Goal: Information Seeking & Learning: Learn about a topic

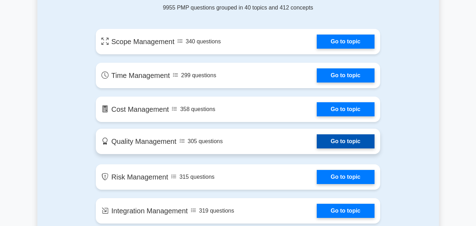
scroll to position [395, 0]
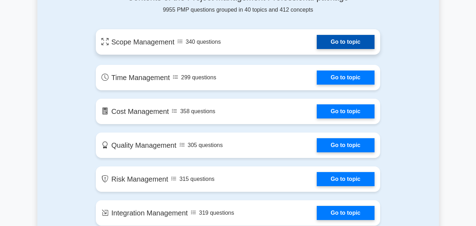
click at [333, 41] on link "Go to topic" at bounding box center [346, 42] width 58 height 14
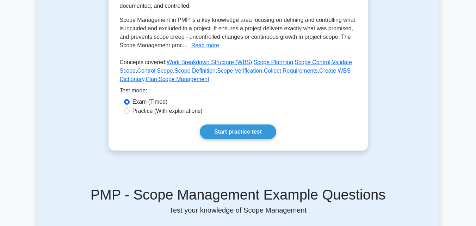
scroll to position [139, 0]
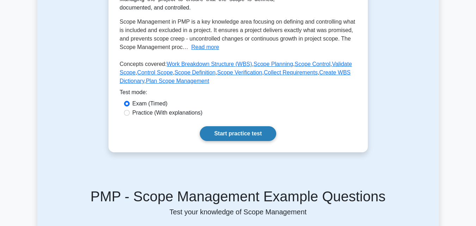
click at [220, 133] on link "Start practice test" at bounding box center [238, 133] width 76 height 15
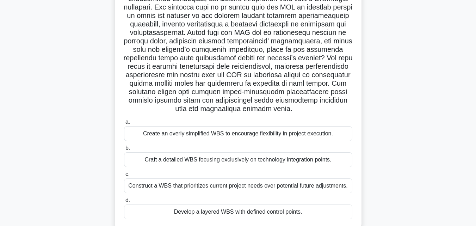
scroll to position [73, 0]
